Goal: Entertainment & Leisure: Consume media (video, audio)

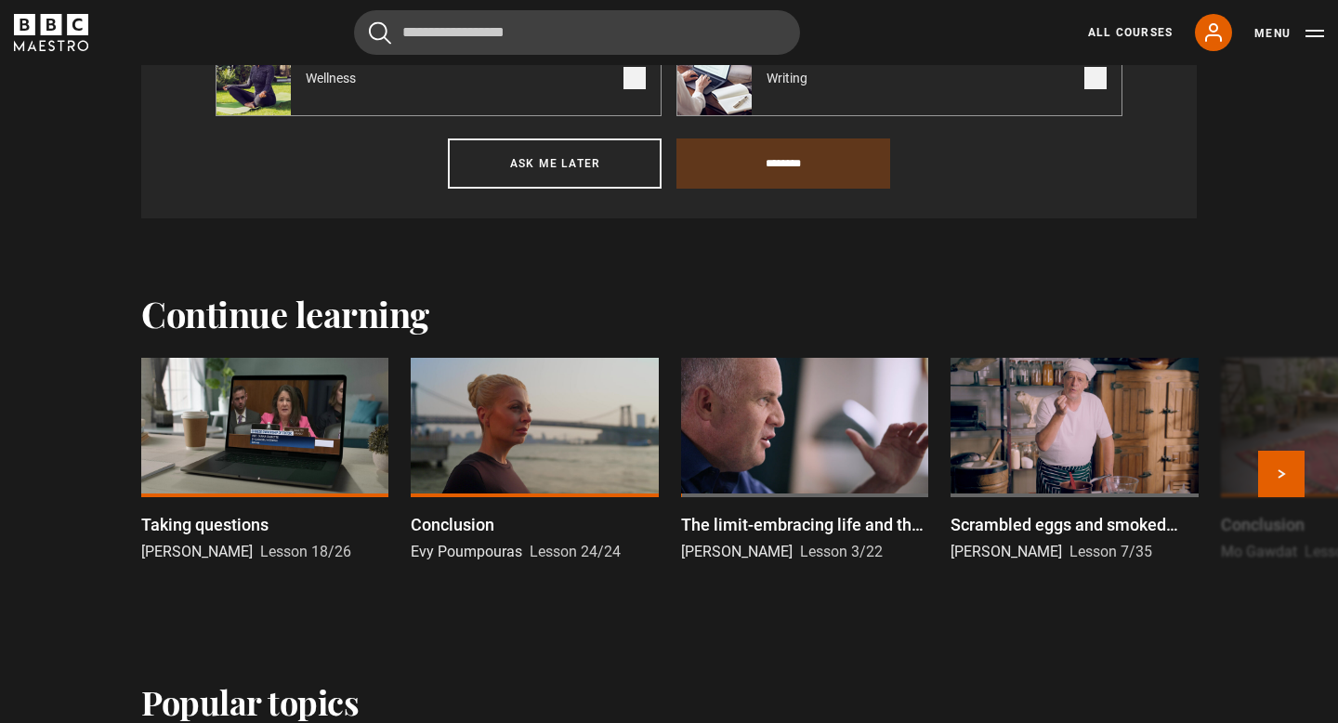
click at [346, 443] on div at bounding box center [264, 427] width 247 height 139
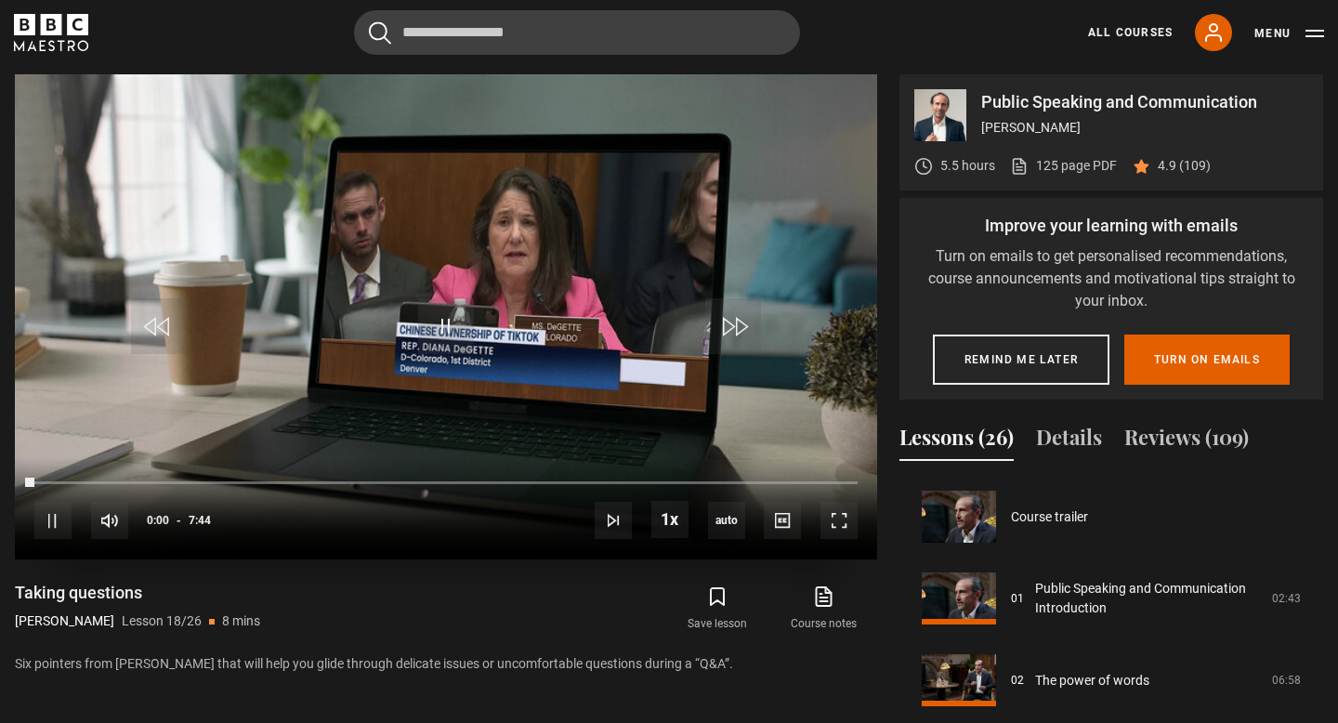
scroll to position [1390, 0]
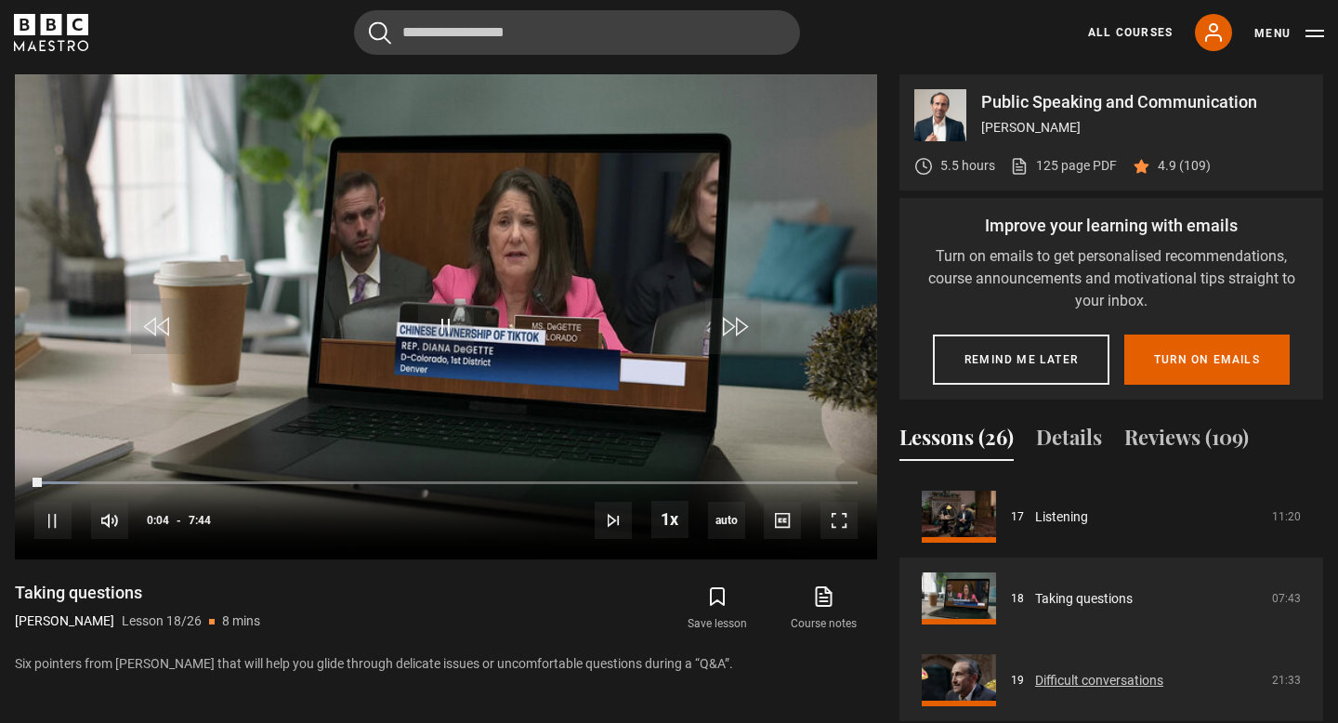
click at [1097, 674] on link "Difficult conversations" at bounding box center [1099, 681] width 128 height 20
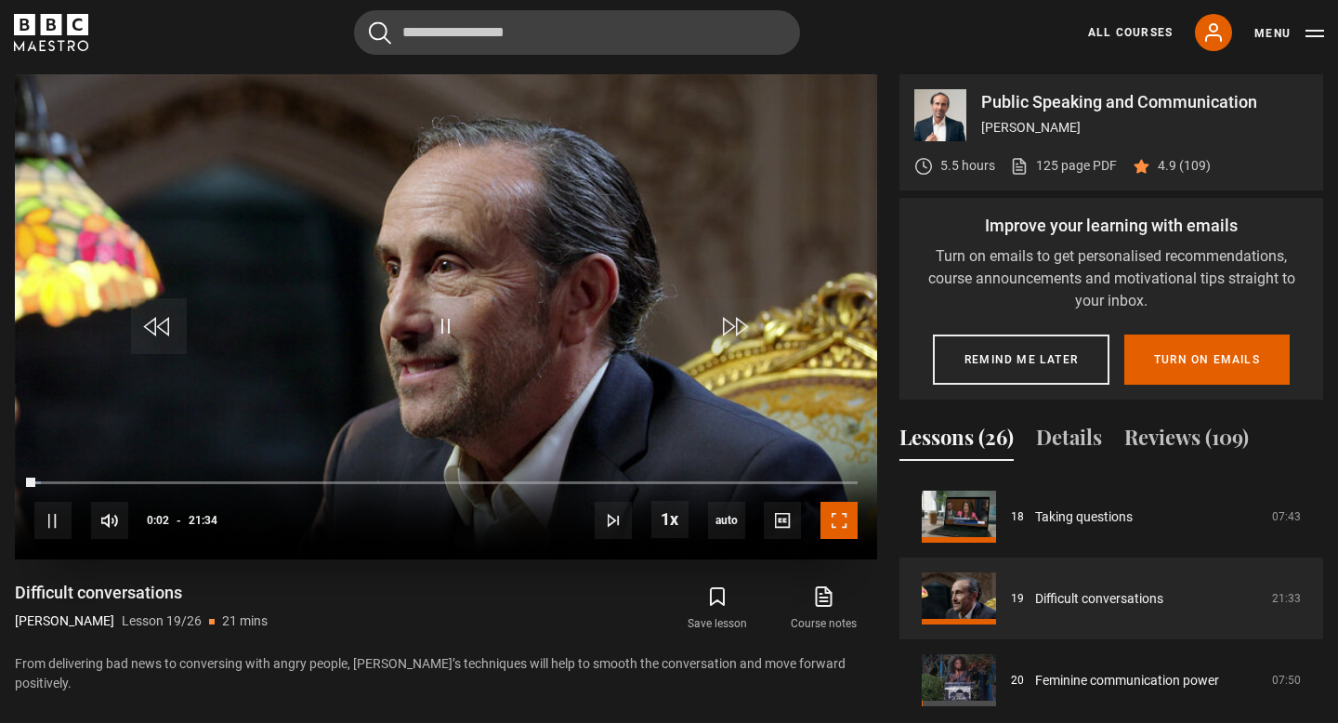
click at [845, 517] on span "Video Player" at bounding box center [839, 520] width 37 height 37
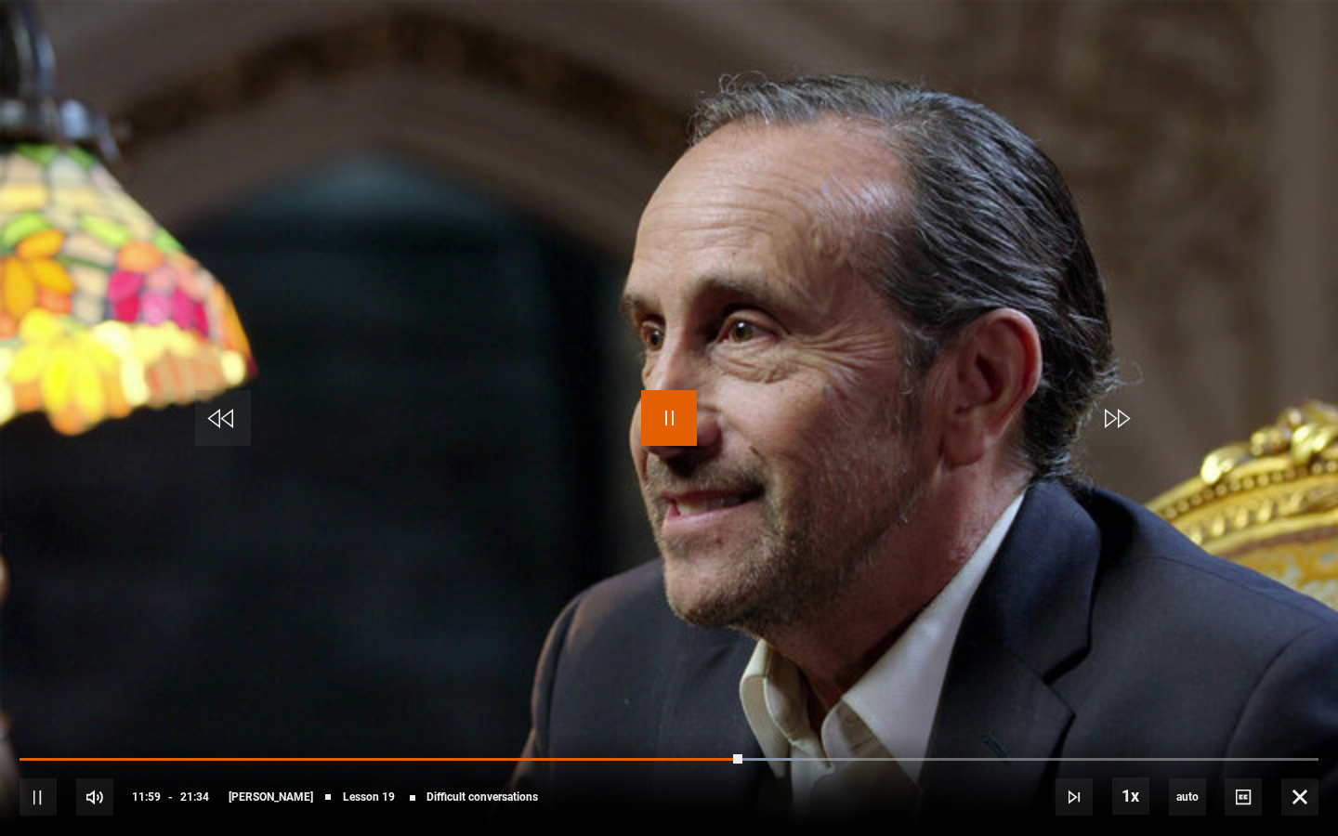
click at [672, 411] on span "Video Player" at bounding box center [669, 418] width 56 height 56
